Goal: Transaction & Acquisition: Purchase product/service

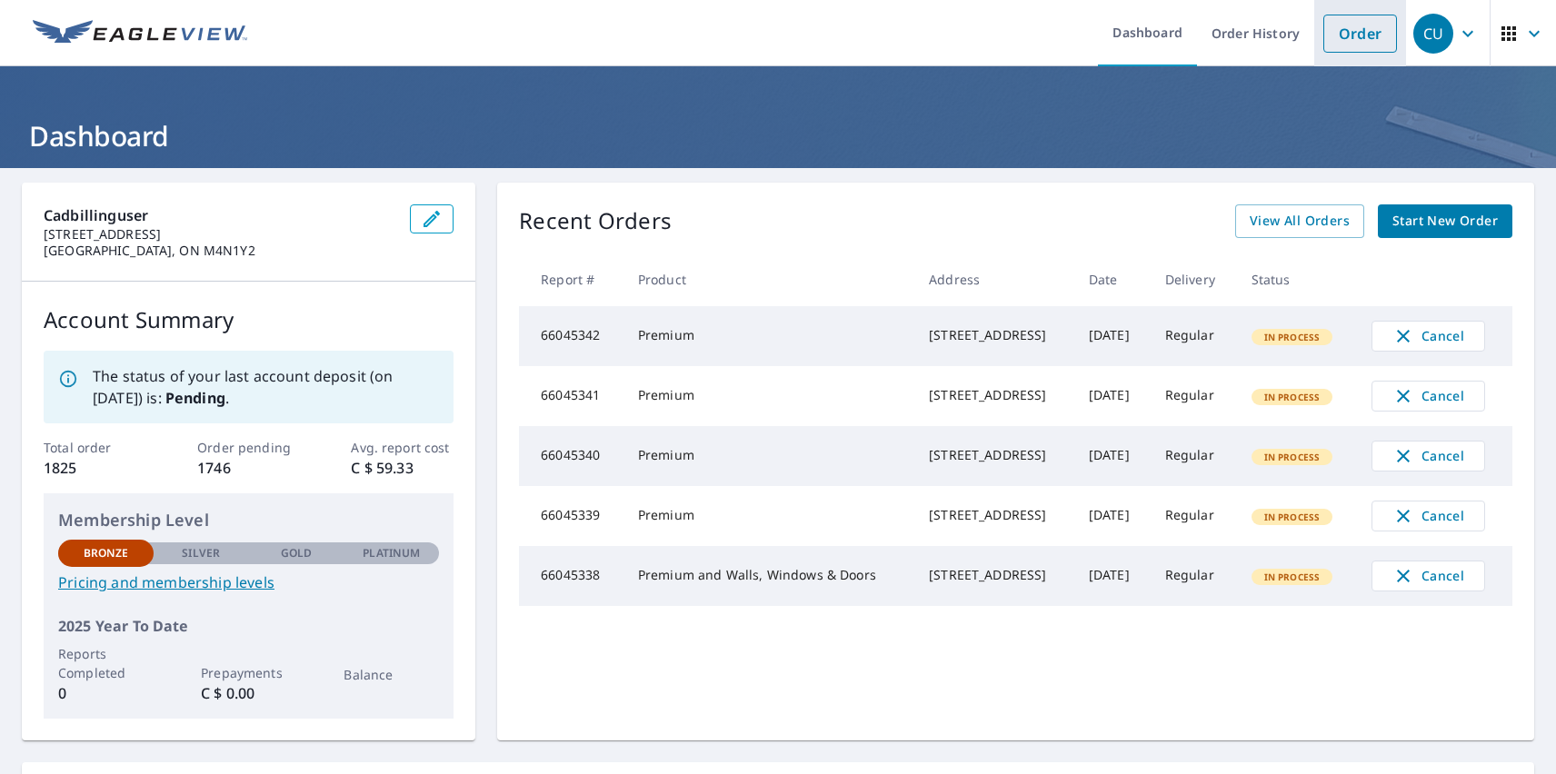
click at [1346, 33] on link "Order" at bounding box center [1360, 34] width 74 height 38
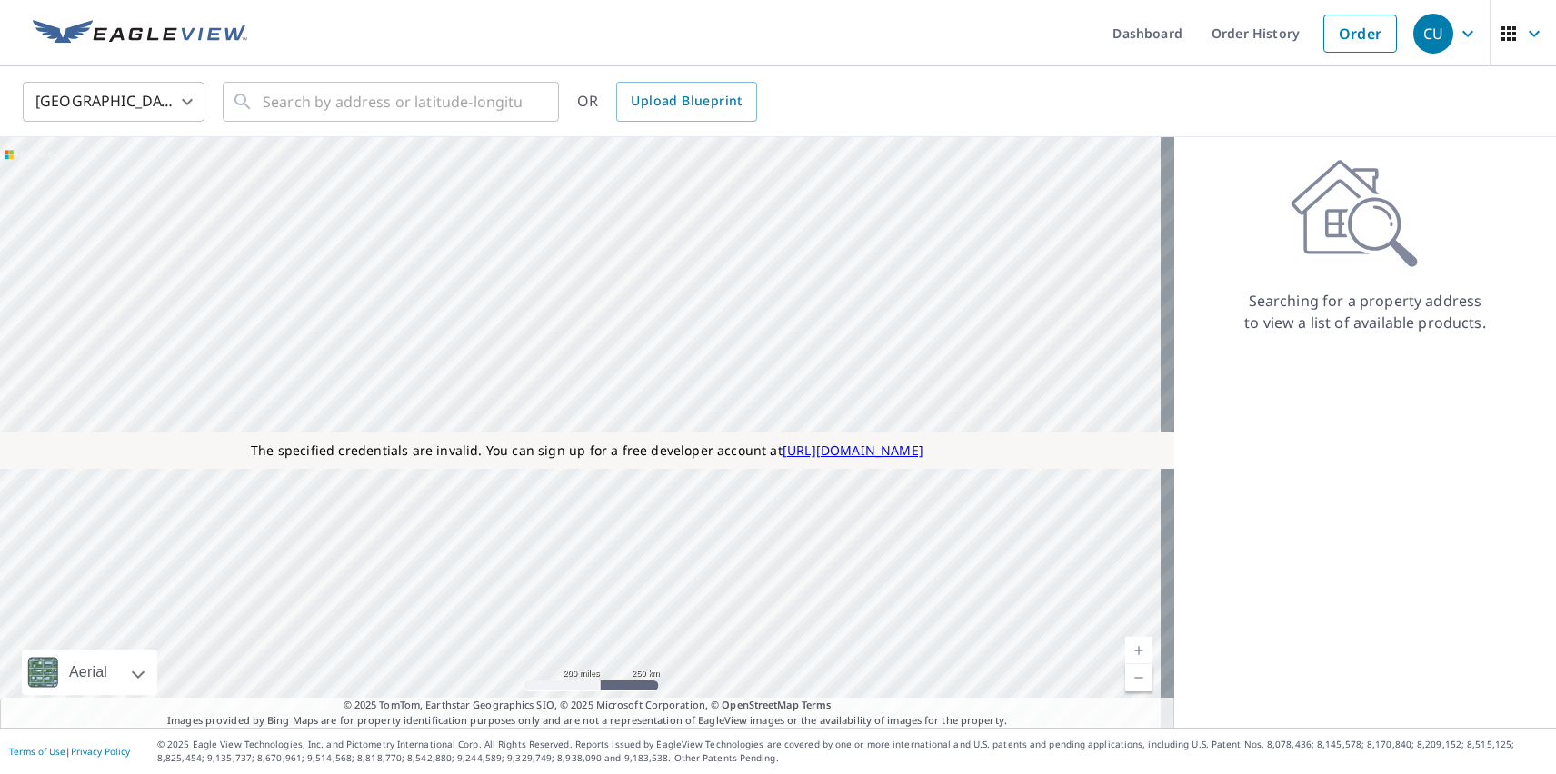
click at [114, 101] on body "CU CU Dashboard Order History Order CU [GEOGRAPHIC_DATA] [GEOGRAPHIC_DATA] ​ ​ …" at bounding box center [778, 387] width 1556 height 774
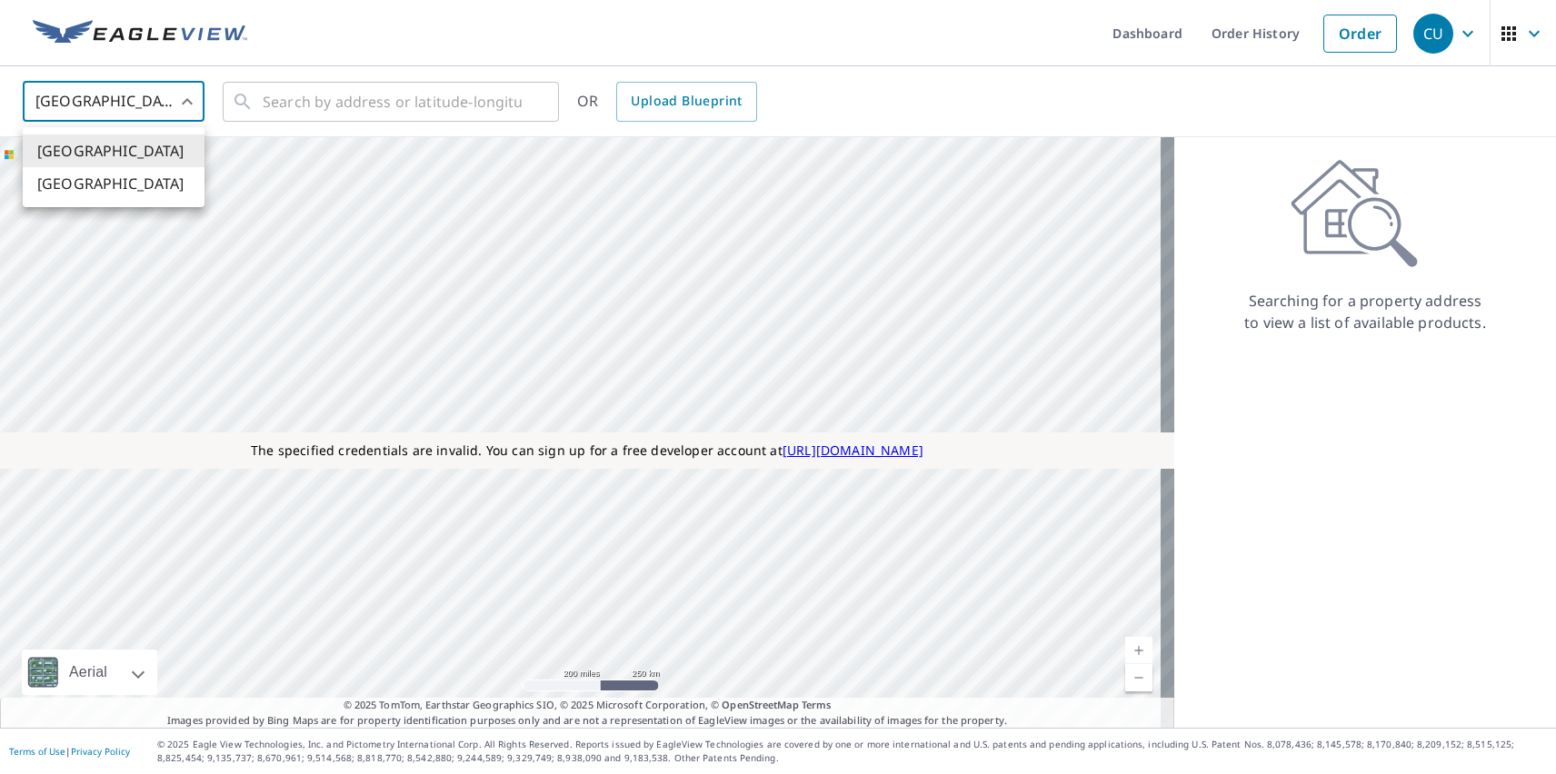
click at [114, 184] on li "[GEOGRAPHIC_DATA]" at bounding box center [114, 183] width 182 height 33
type input "CA"
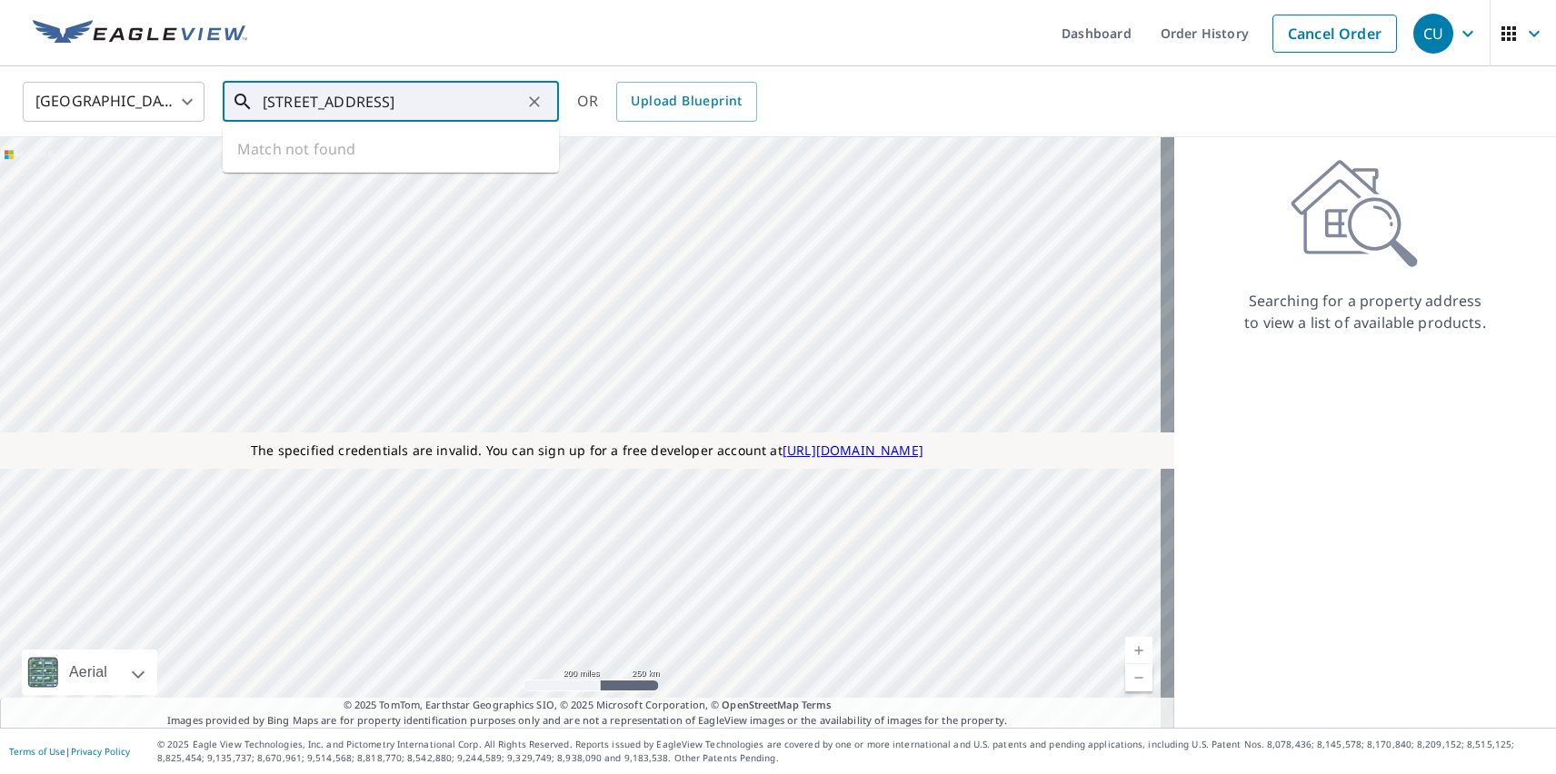
type input "[STREET_ADDRESS]"
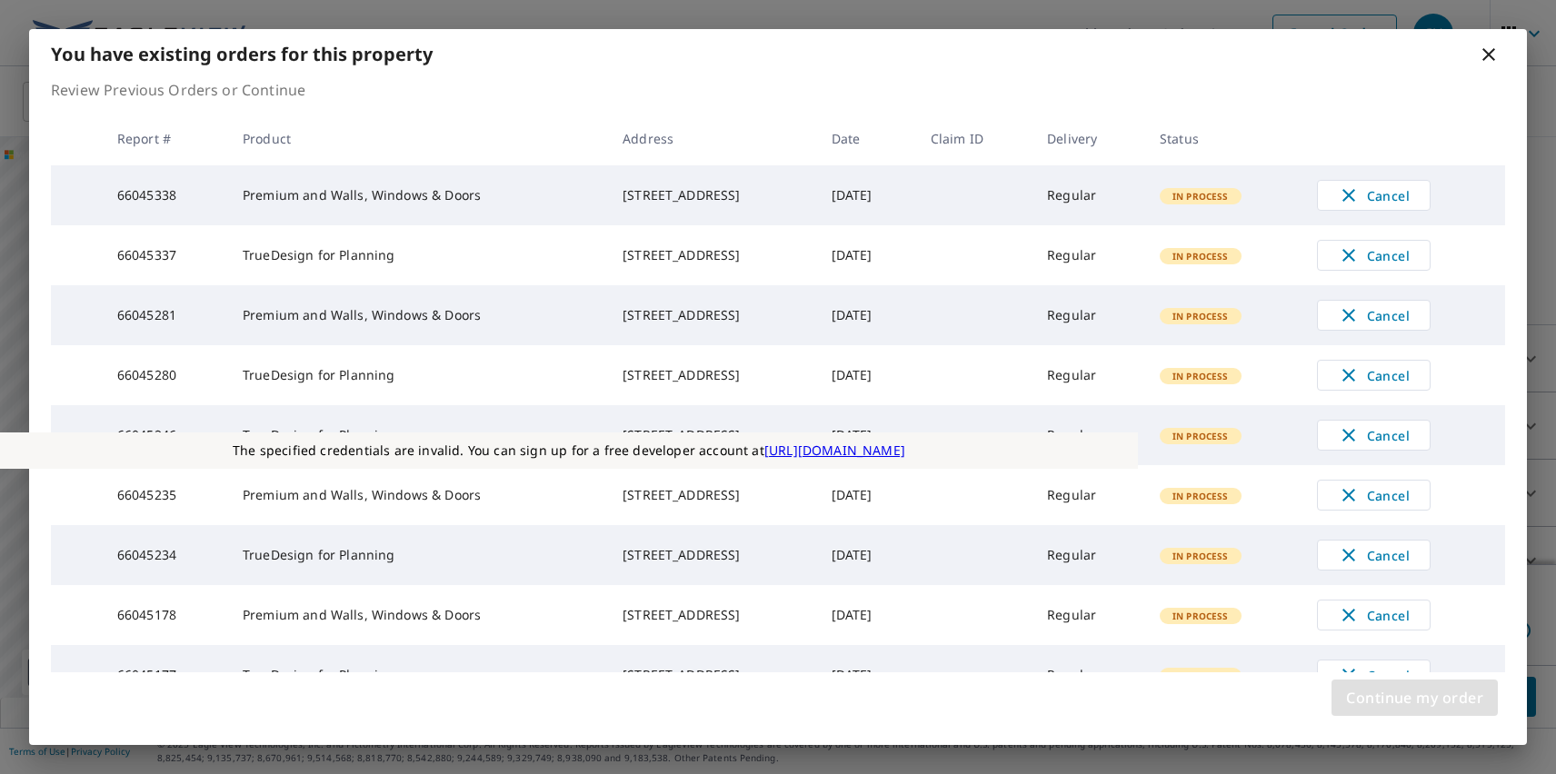
click at [1414, 698] on span "Continue my order" at bounding box center [1414, 697] width 137 height 25
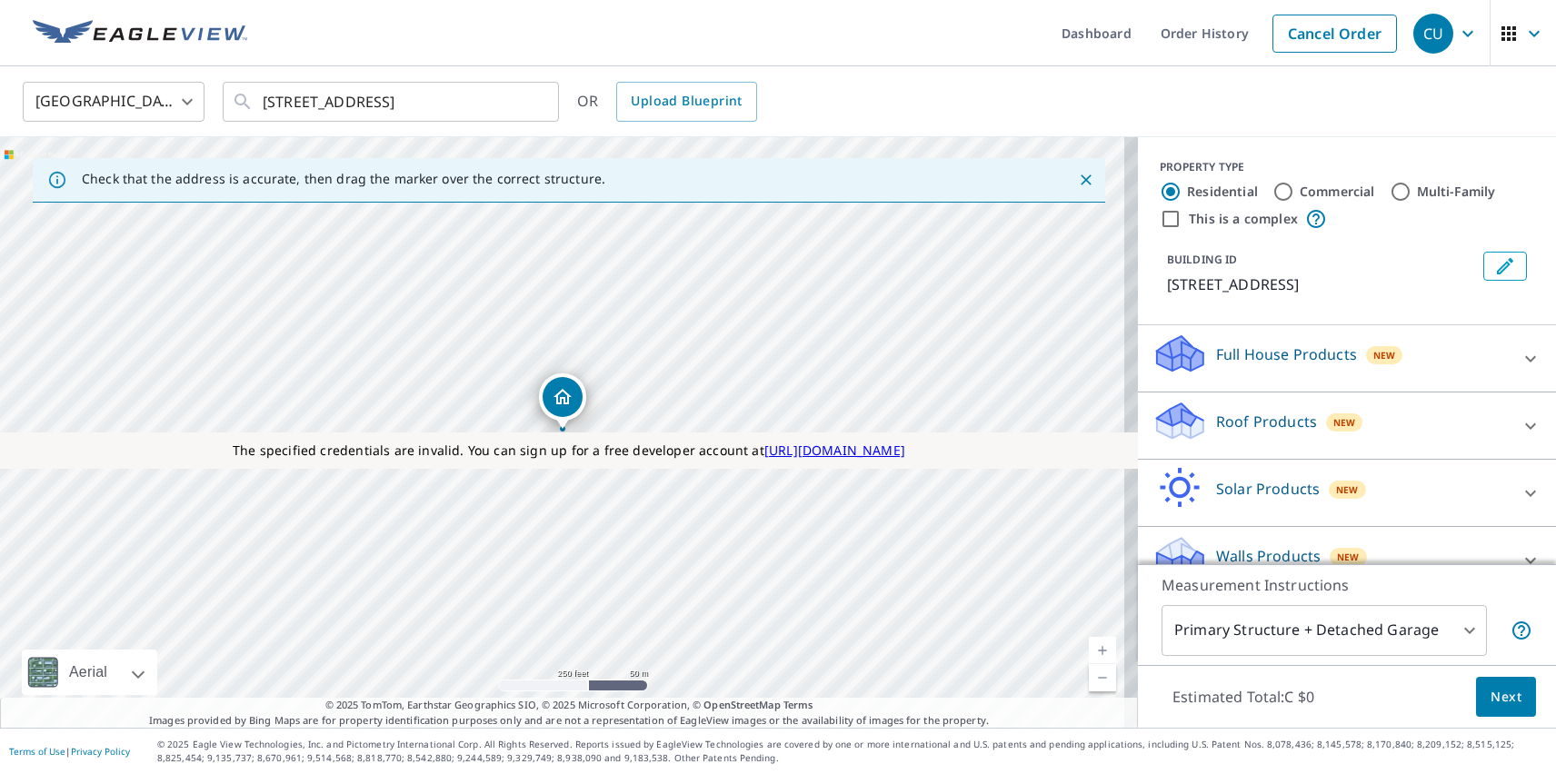
click at [1252, 488] on p "Solar Products" at bounding box center [1268, 489] width 104 height 22
click at [1250, 688] on p "TrueDesign for Planning" at bounding box center [1265, 699] width 171 height 23
click at [1180, 689] on input "TrueDesign for Planning C $145" at bounding box center [1165, 700] width 27 height 22
click at [1492, 696] on span "Next" at bounding box center [1506, 697] width 31 height 23
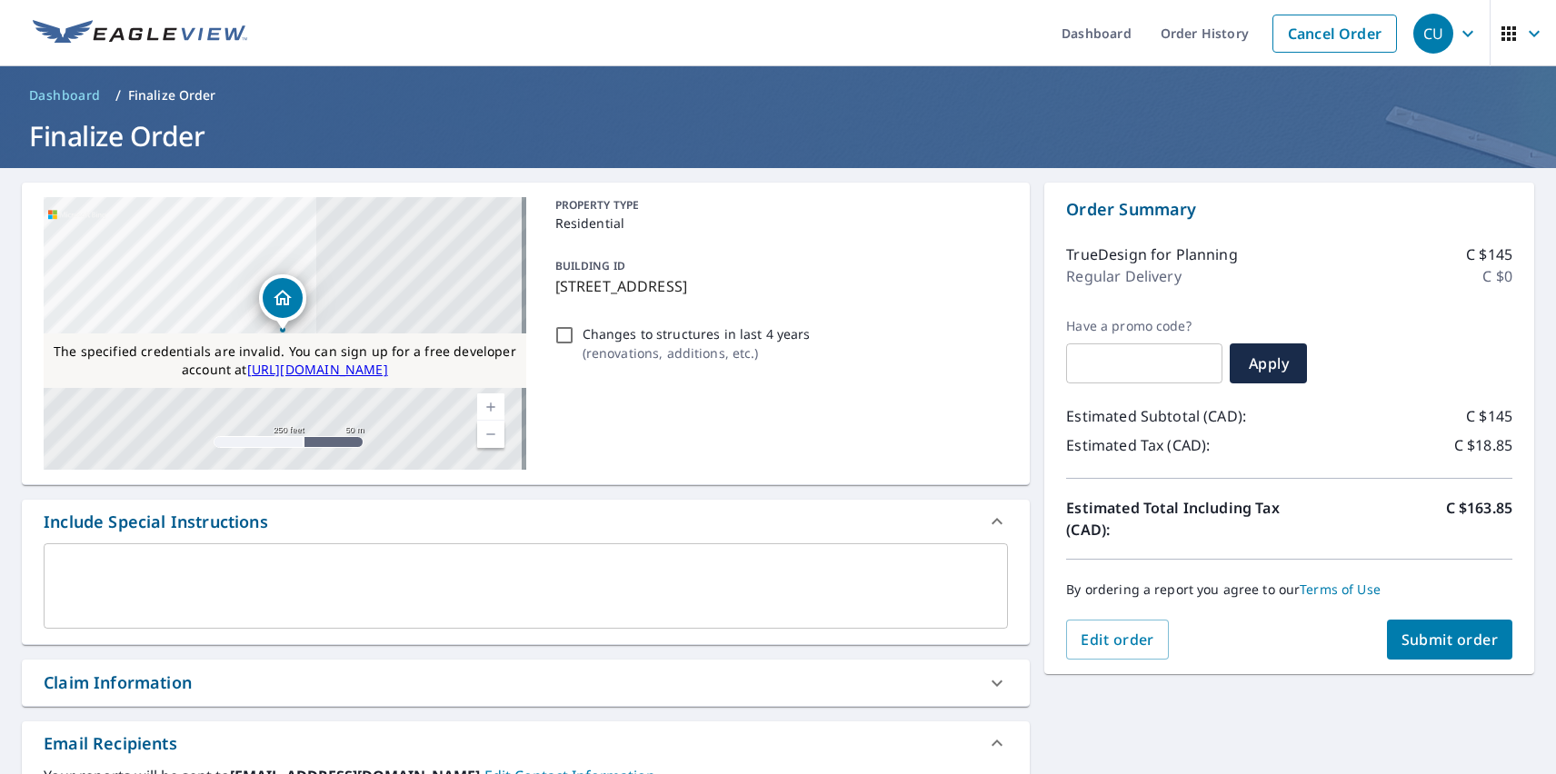
click at [1435, 640] on span "Submit order" at bounding box center [1449, 640] width 97 height 20
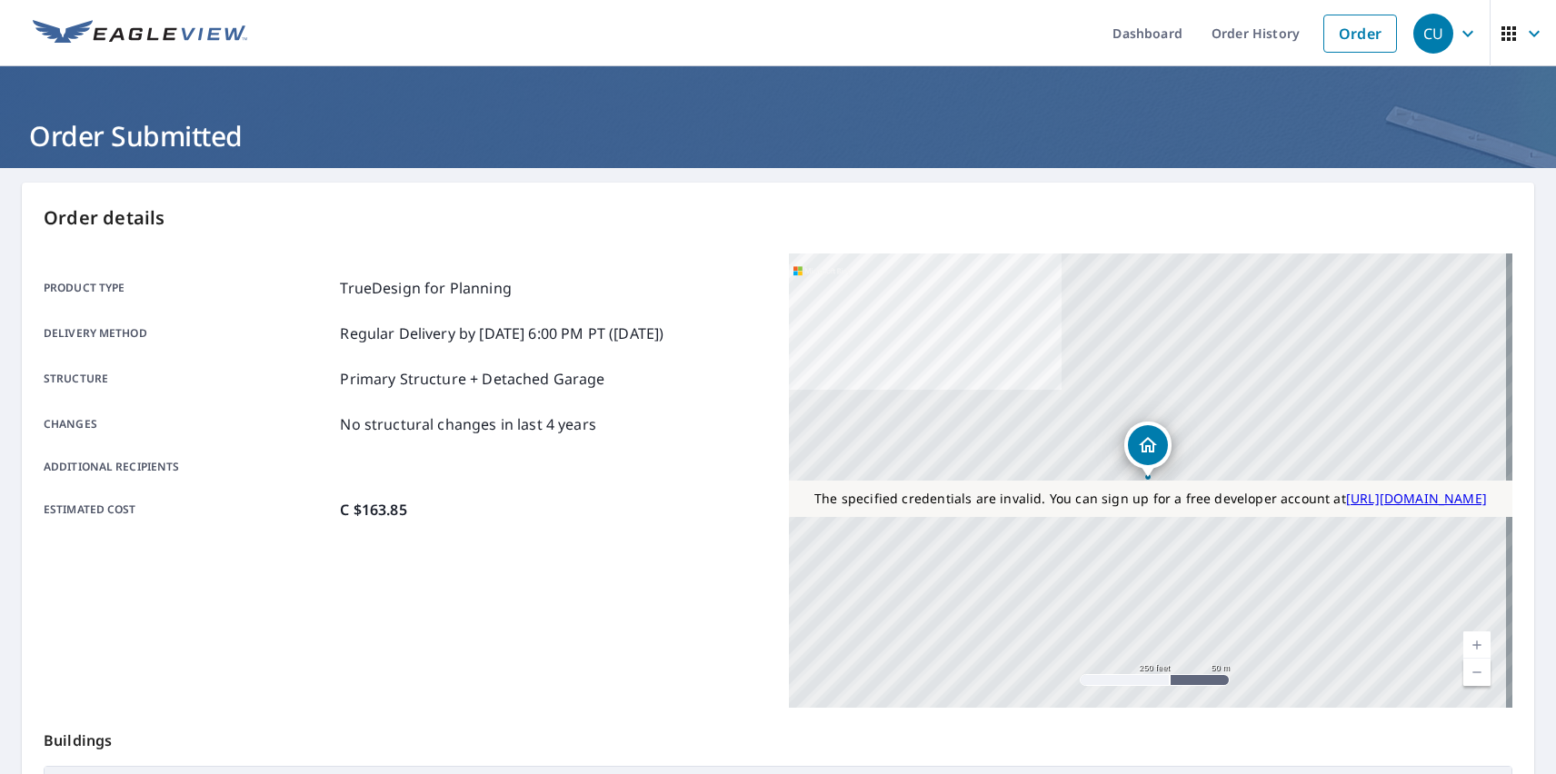
click at [1420, 33] on div "CU" at bounding box center [1433, 34] width 40 height 40
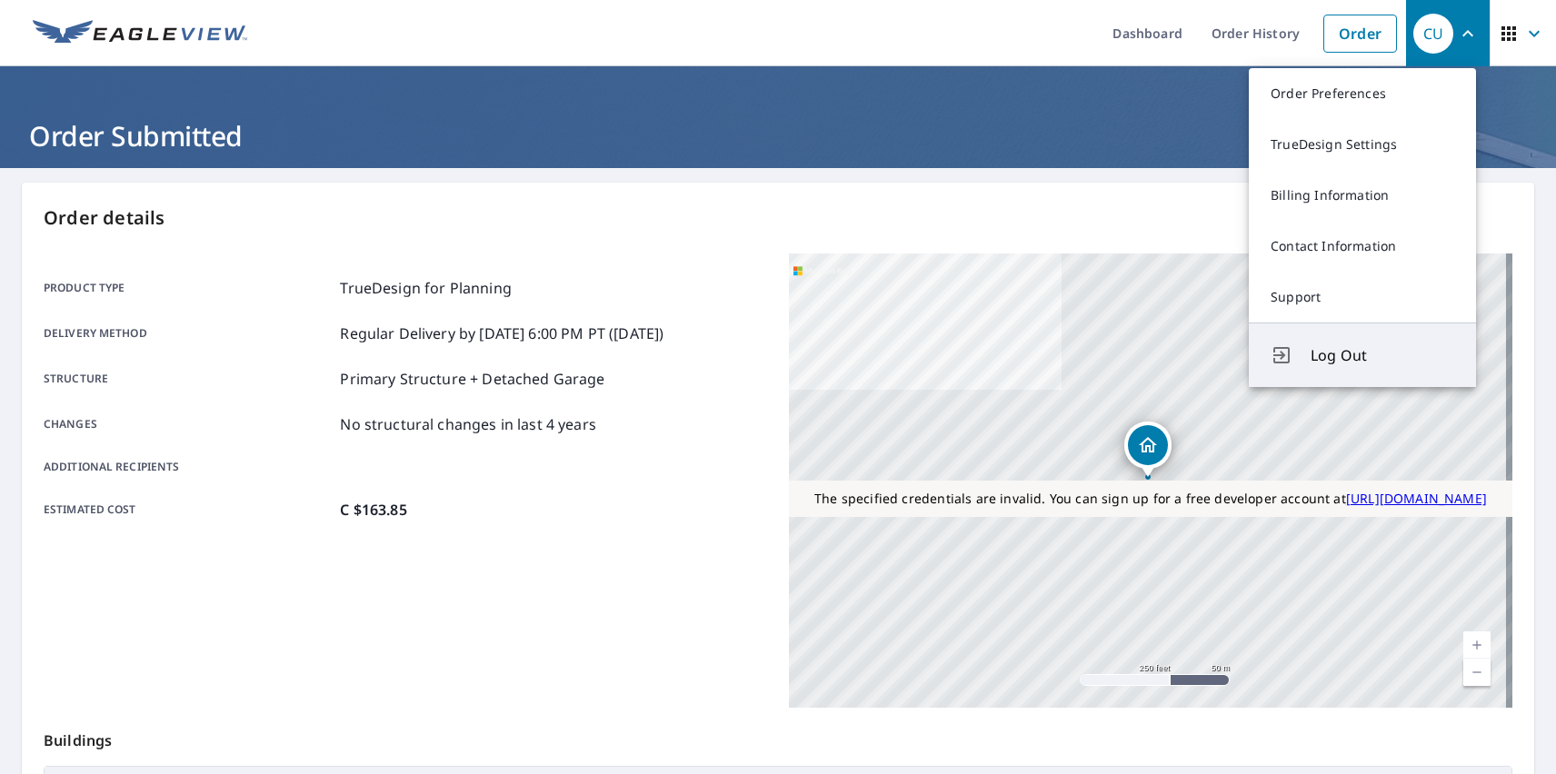
click at [1382, 355] on span "Log Out" at bounding box center [1383, 355] width 144 height 22
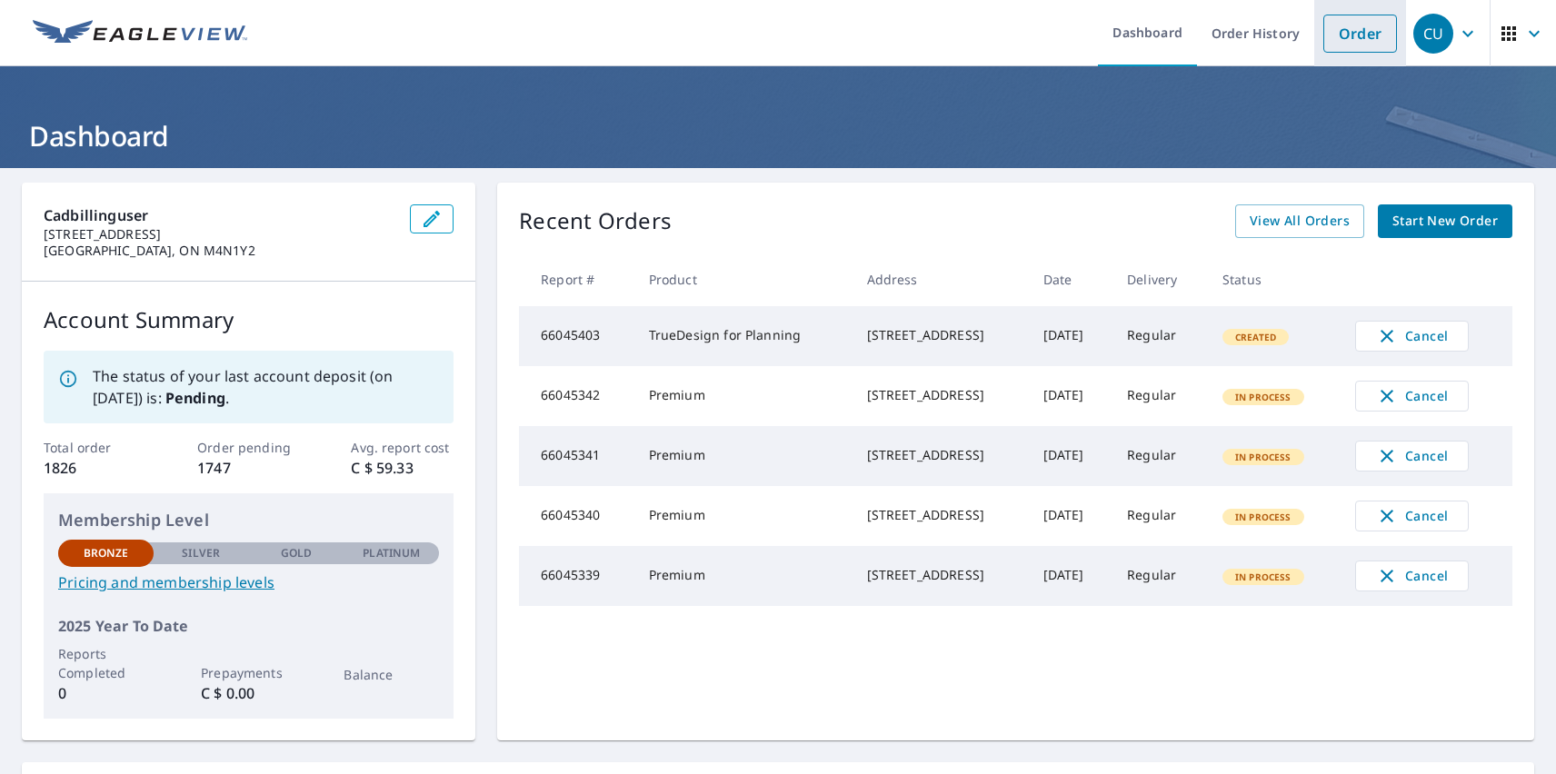
click at [1346, 33] on link "Order" at bounding box center [1360, 34] width 74 height 38
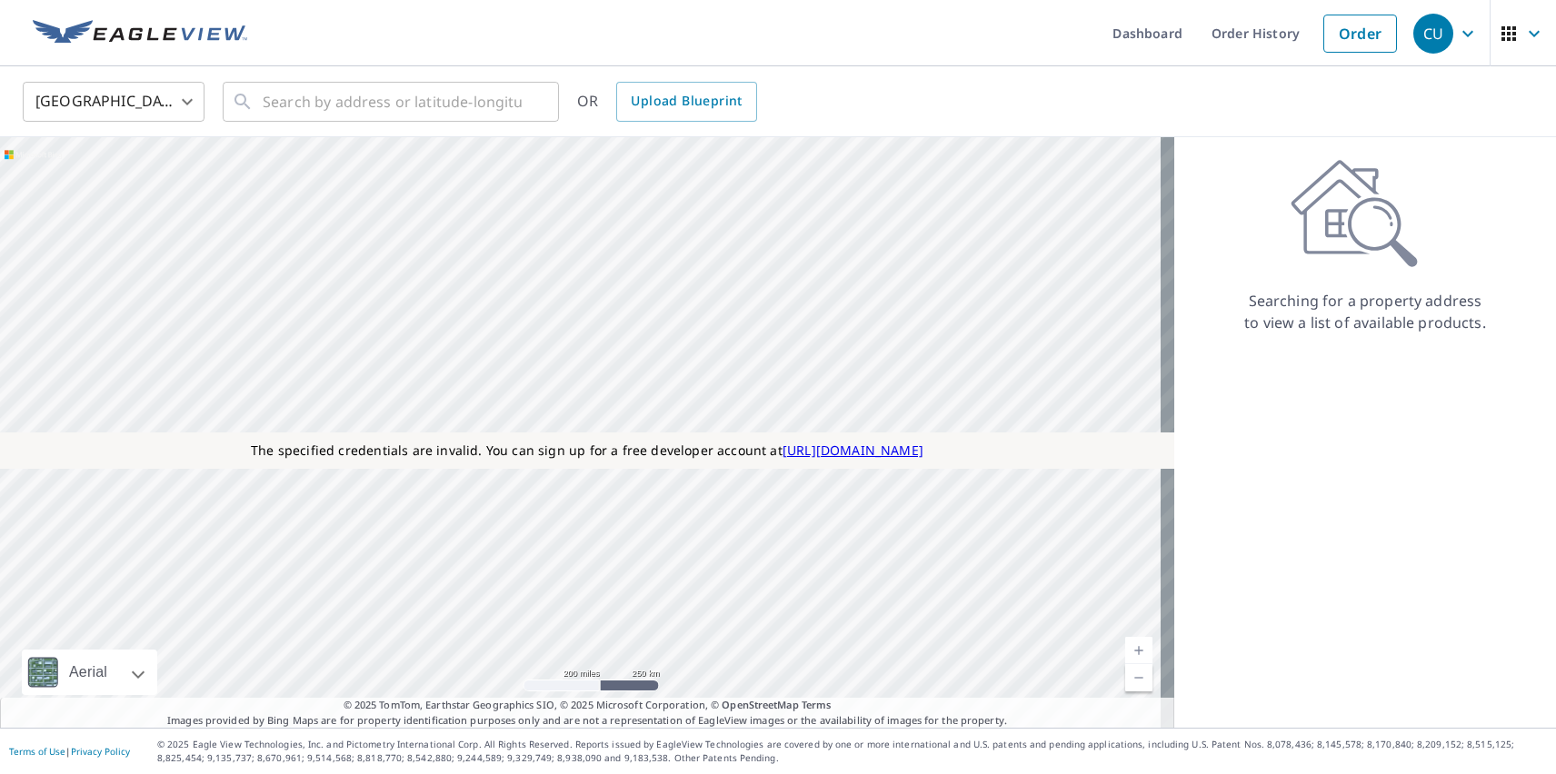
click at [114, 101] on body "CU CU Dashboard Order History Order CU [GEOGRAPHIC_DATA] [GEOGRAPHIC_DATA] ​ ​ …" at bounding box center [778, 387] width 1556 height 774
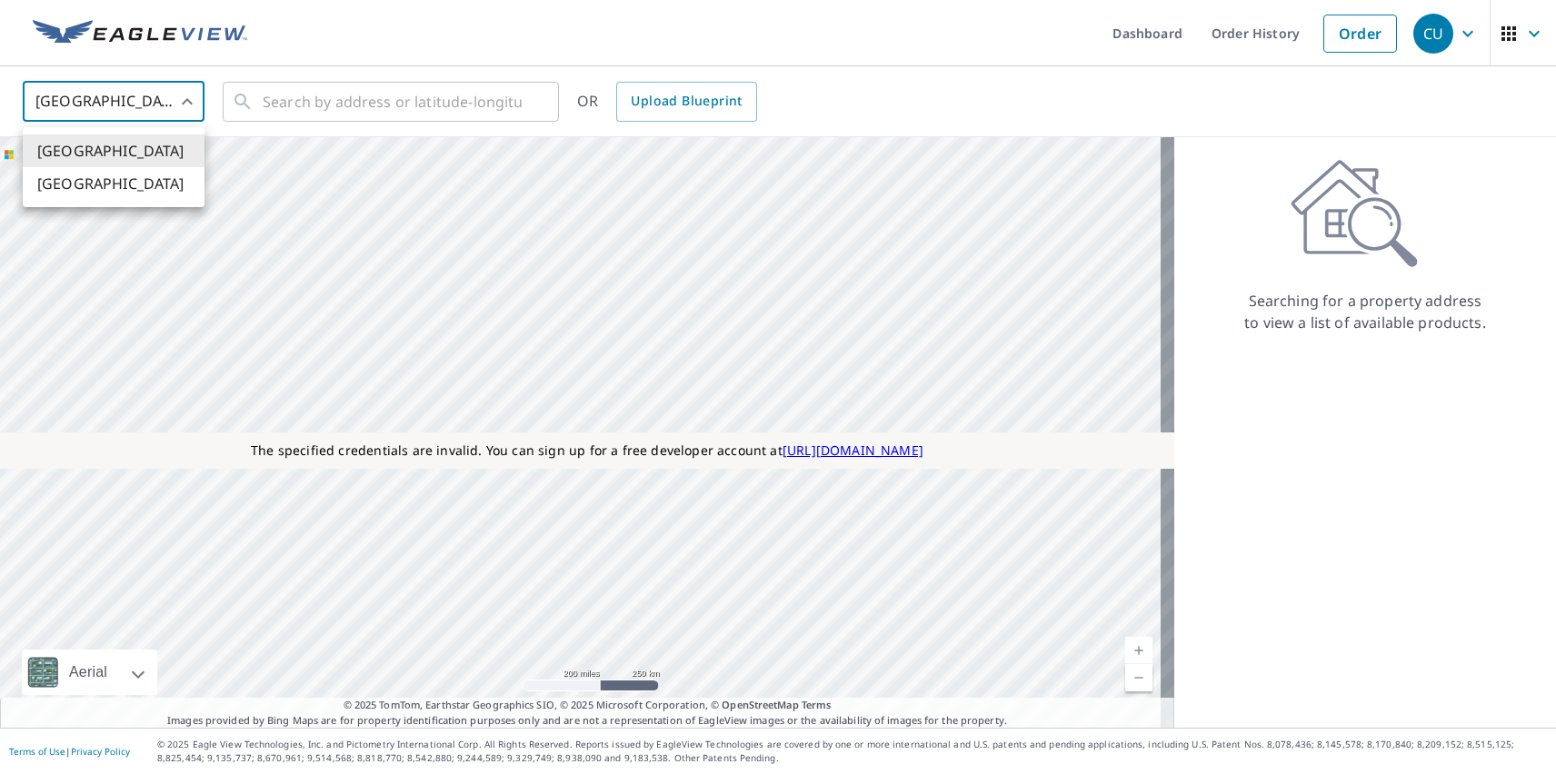
click at [114, 184] on li "[GEOGRAPHIC_DATA]" at bounding box center [114, 183] width 182 height 33
type input "CA"
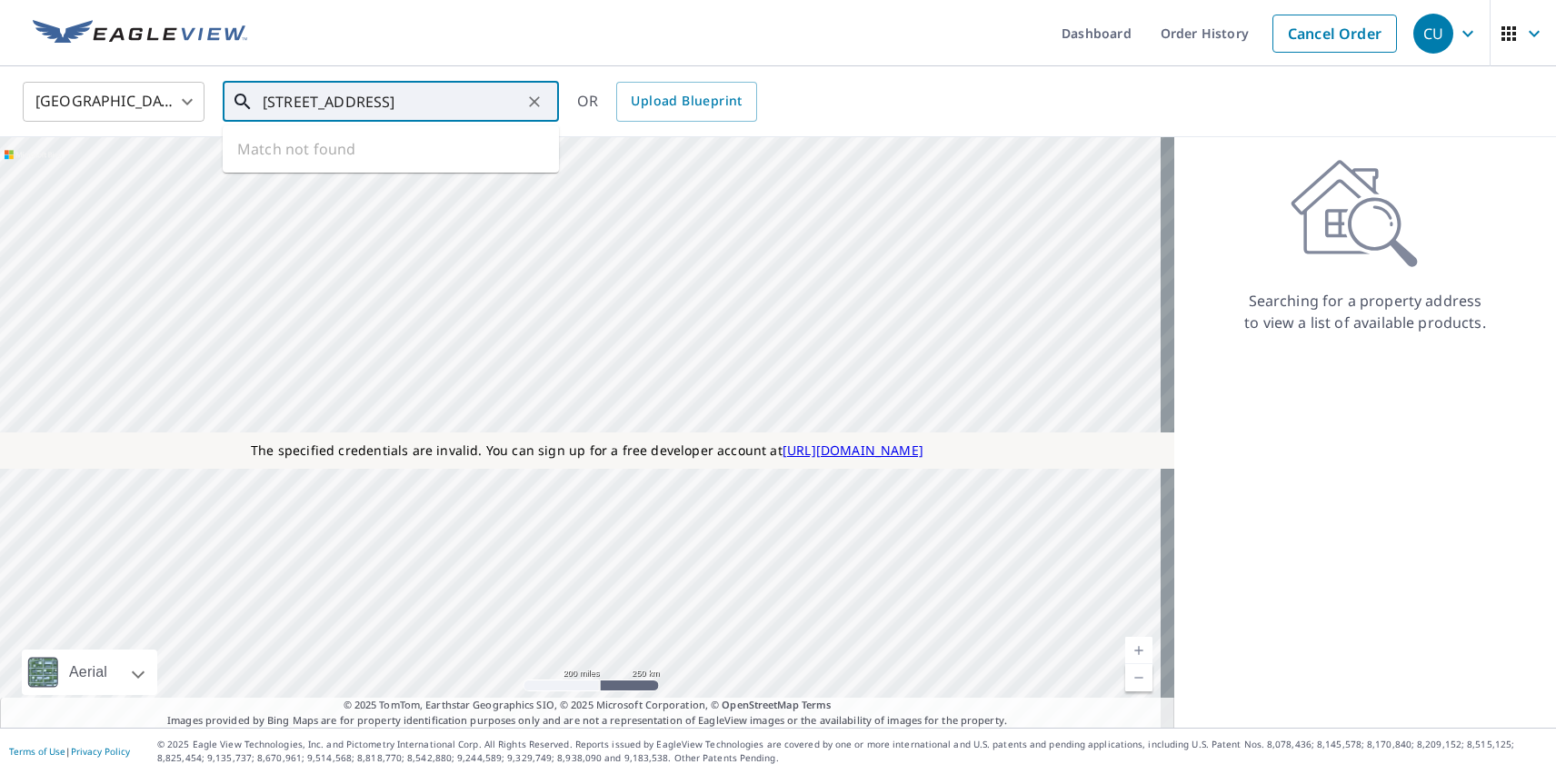
type input "[STREET_ADDRESS]"
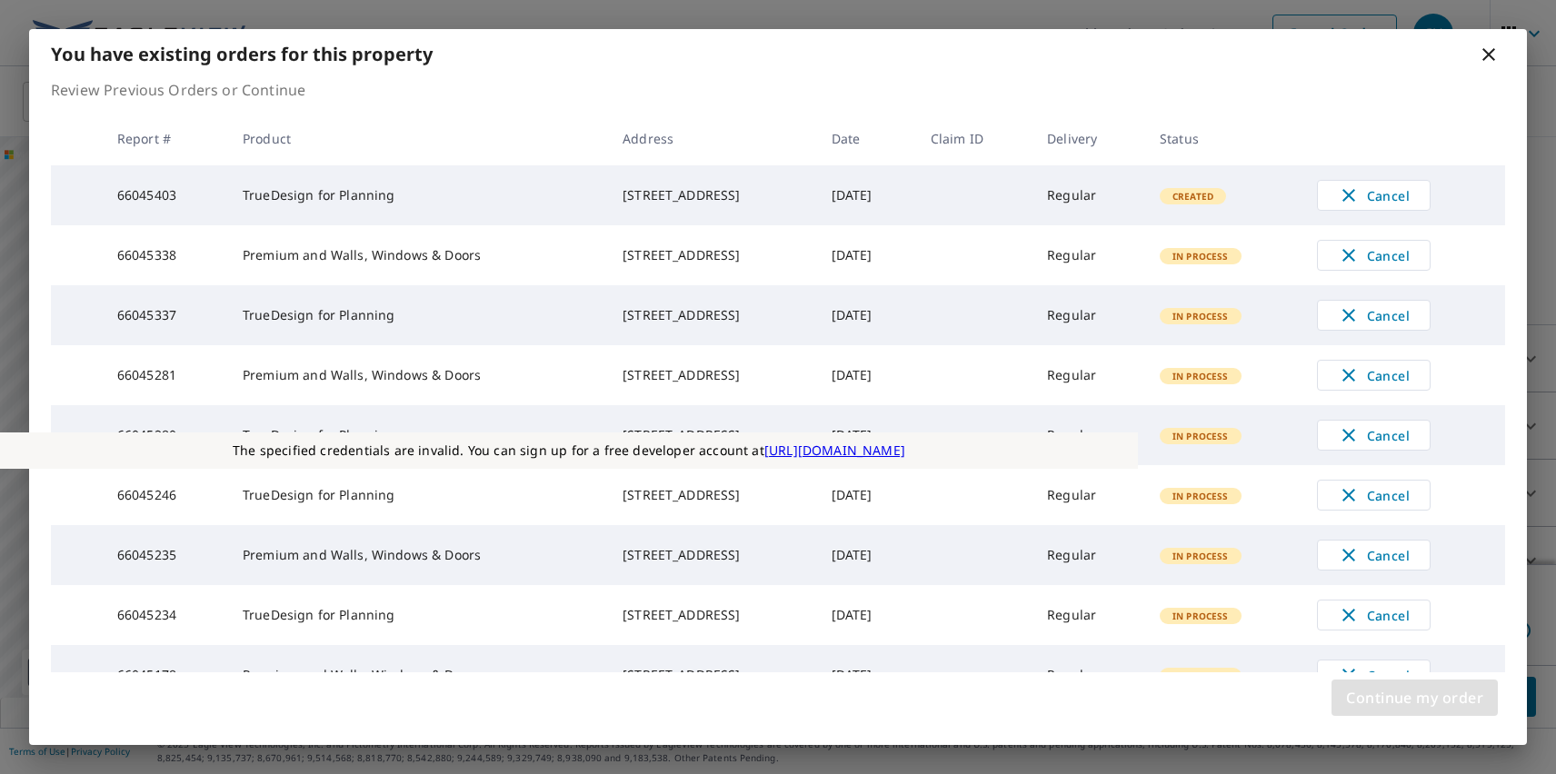
click at [1414, 698] on span "Continue my order" at bounding box center [1414, 697] width 137 height 25
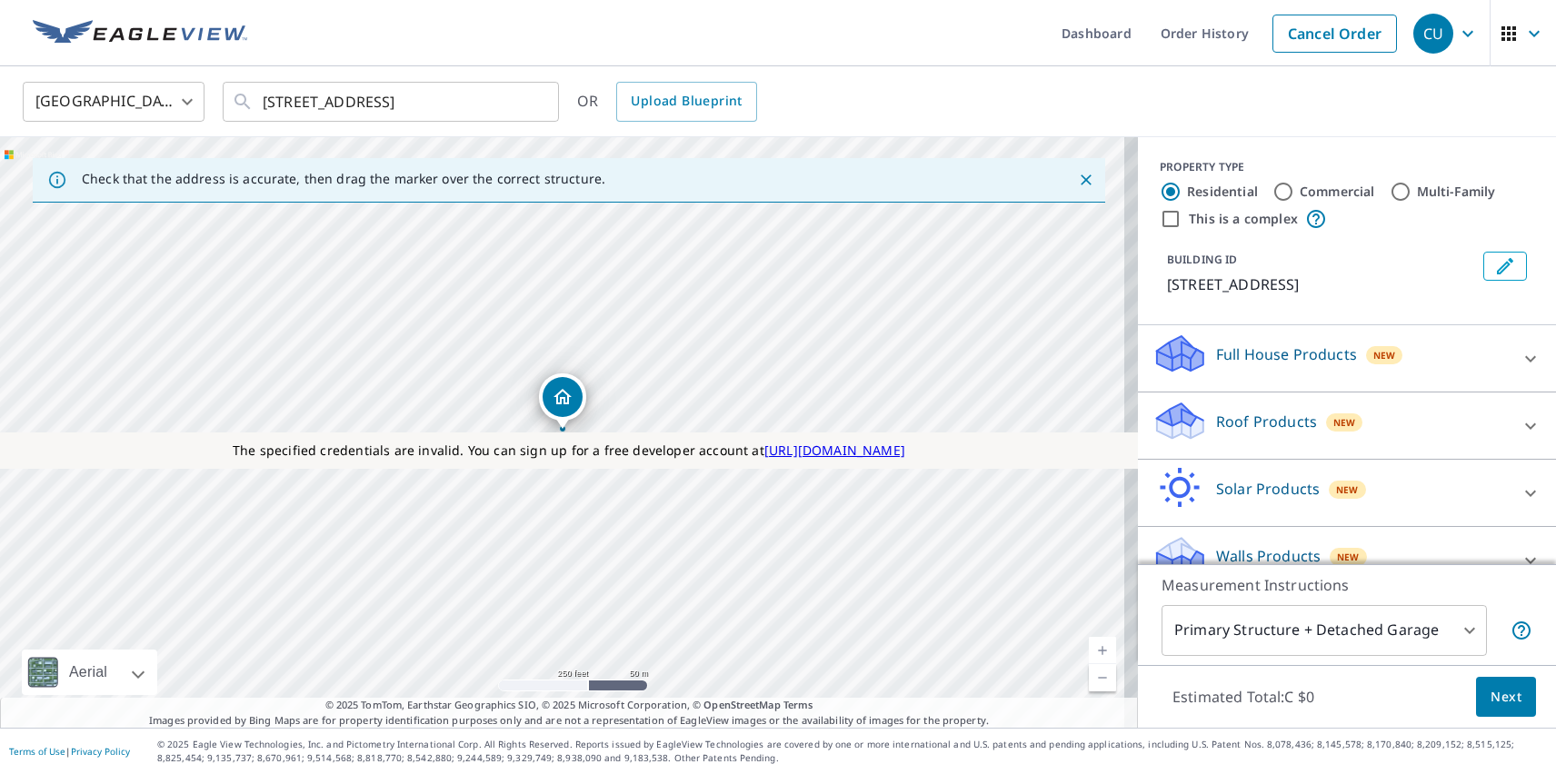
click at [1251, 421] on p "Roof Products" at bounding box center [1266, 422] width 101 height 22
click at [1197, 529] on p "Premium" at bounding box center [1212, 529] width 65 height 23
click at [1180, 529] on input "Premium C $45 - C $120" at bounding box center [1165, 529] width 27 height 22
checkbox input "true"
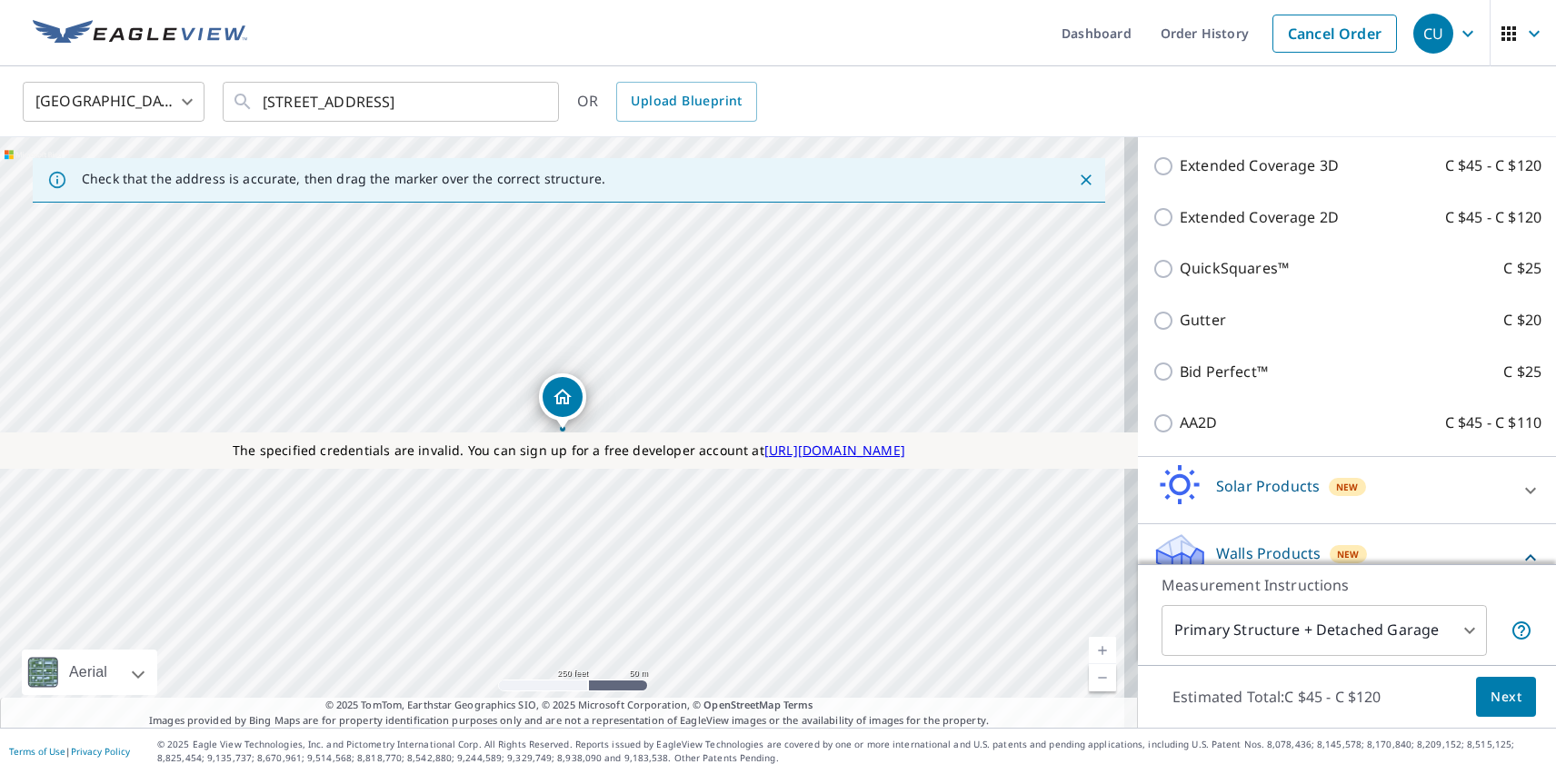
click at [1250, 702] on p "Walls, Windows & Doors" at bounding box center [1265, 713] width 171 height 23
click at [1180, 702] on input "Walls, Windows & Doors C $105" at bounding box center [1165, 713] width 27 height 22
checkbox input "true"
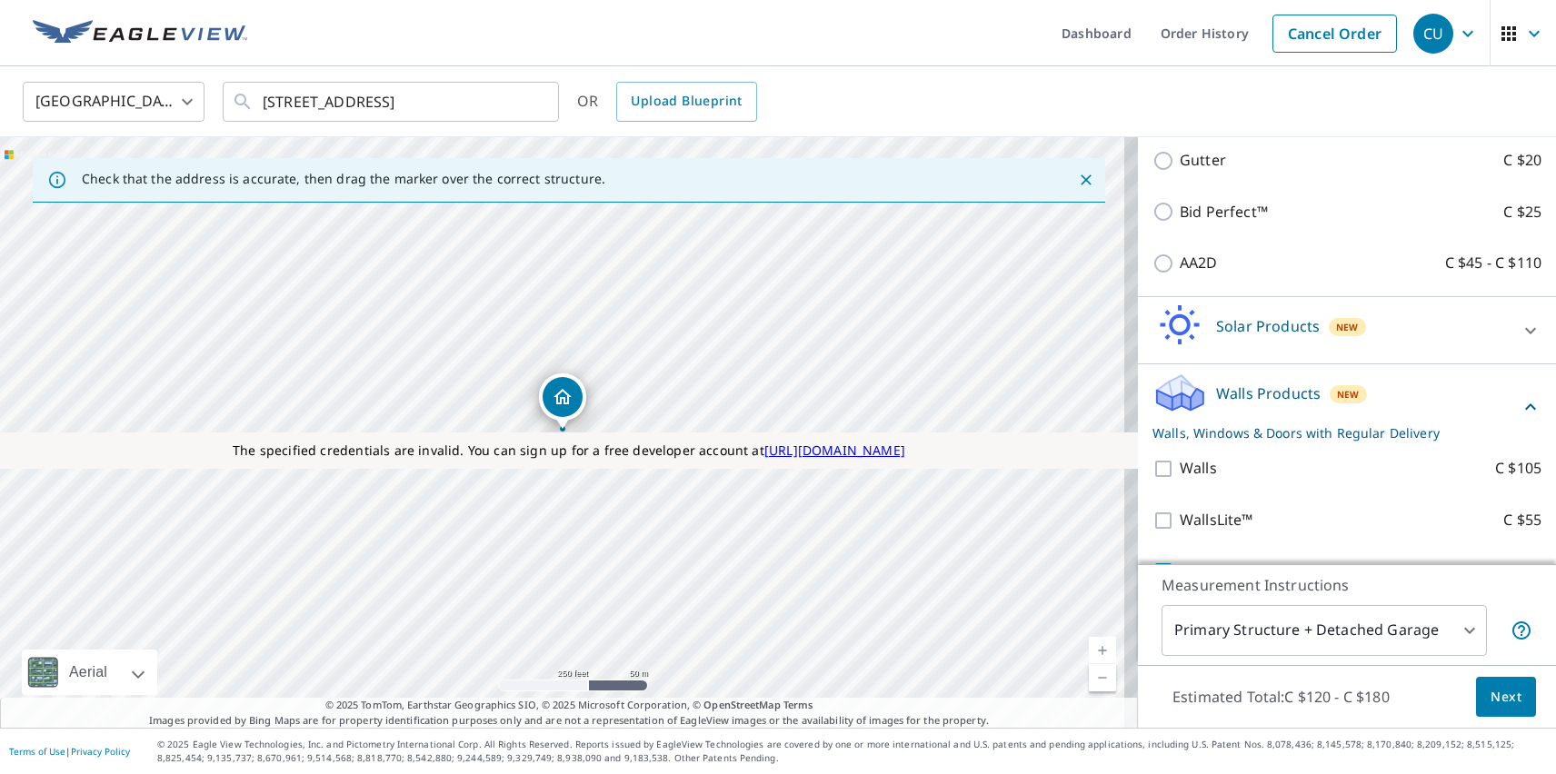
click at [1492, 696] on span "Next" at bounding box center [1506, 697] width 31 height 23
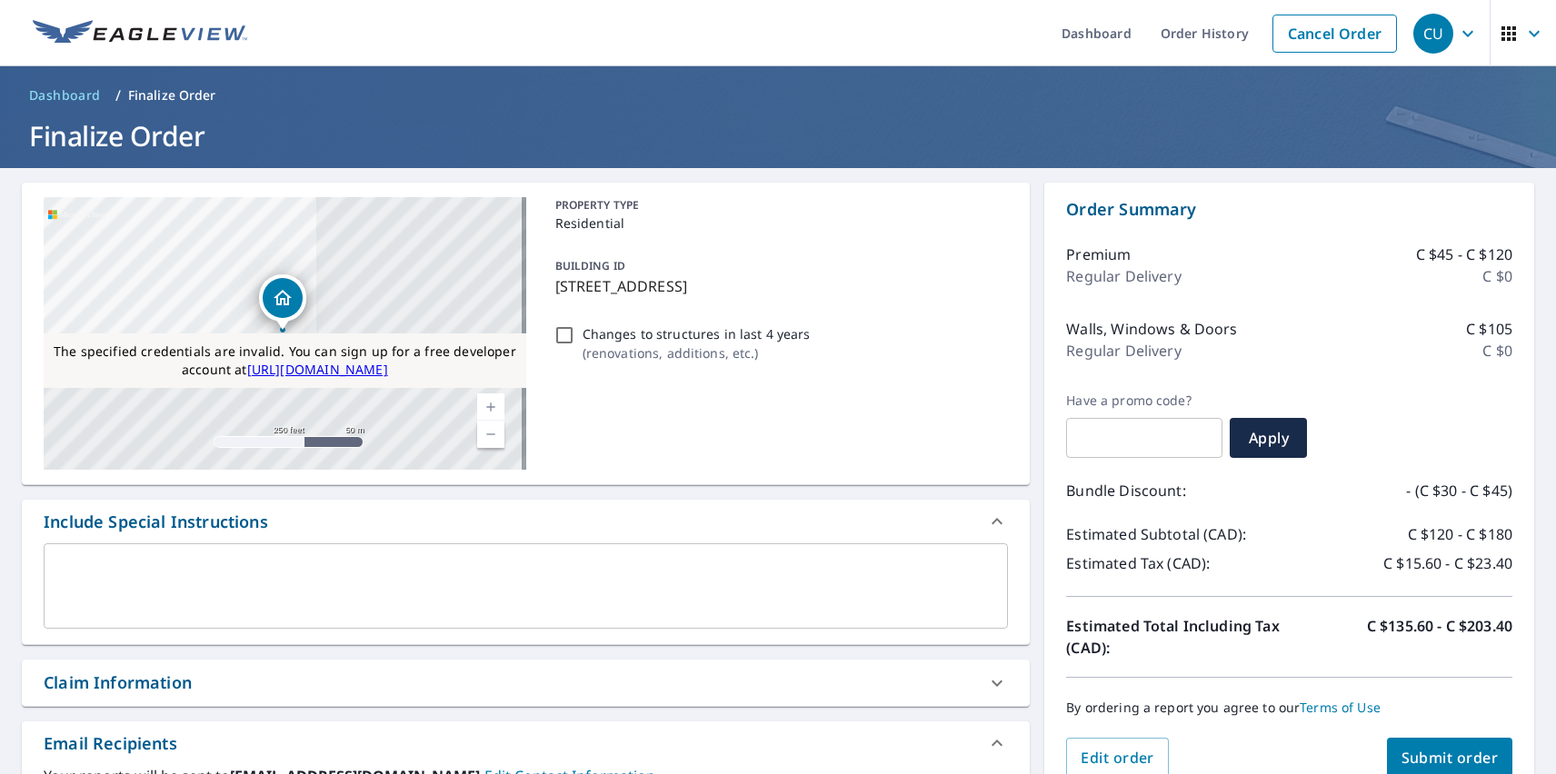
click at [1435, 756] on span "Submit order" at bounding box center [1449, 758] width 97 height 20
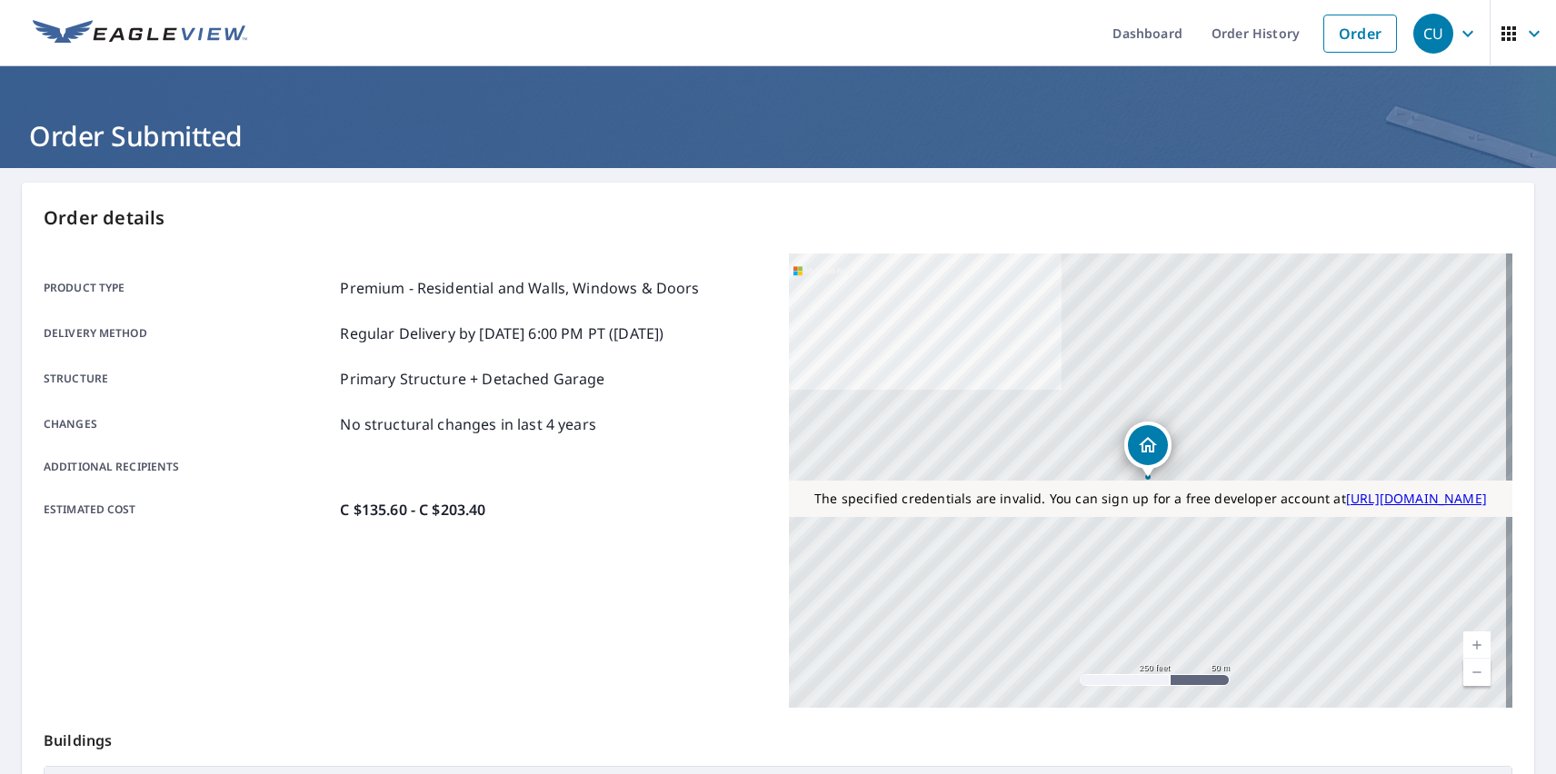
click at [1420, 33] on div "CU" at bounding box center [1433, 34] width 40 height 40
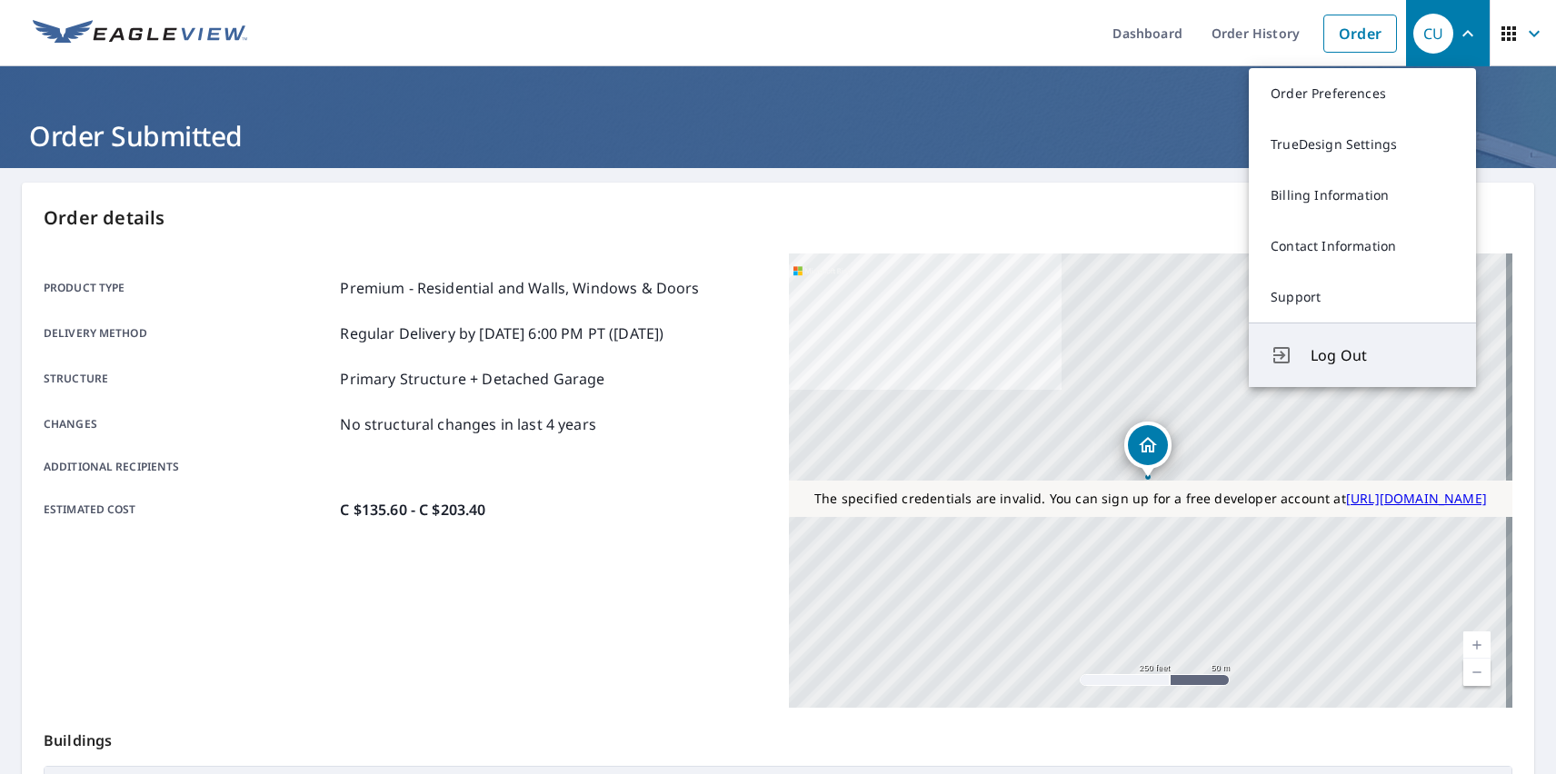
click at [1382, 355] on span "Log Out" at bounding box center [1383, 355] width 144 height 22
